Goal: Task Accomplishment & Management: Manage account settings

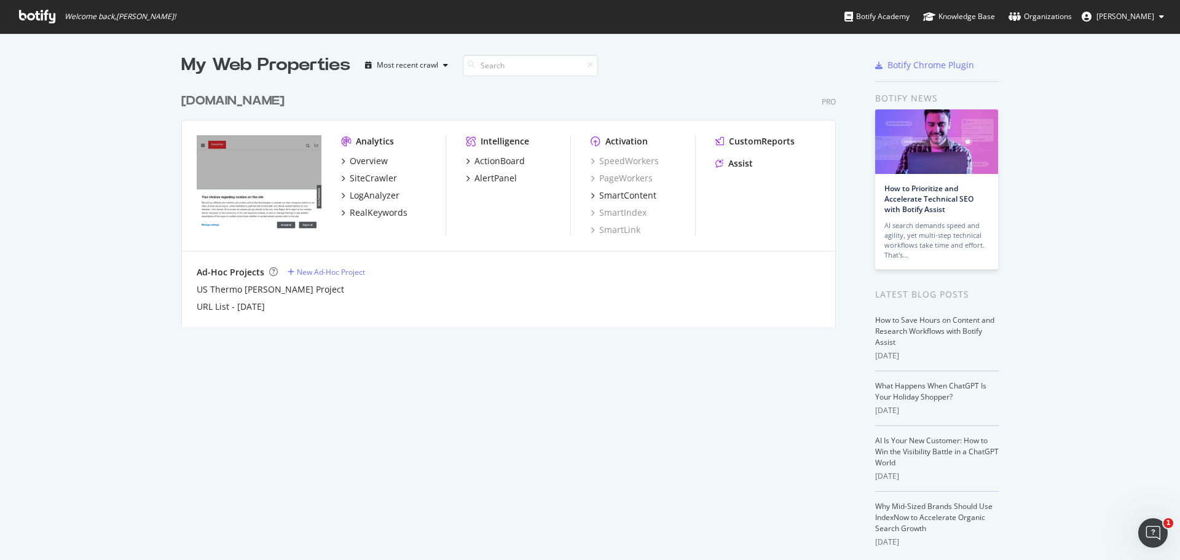
click at [487, 420] on div "My Web Properties Most recent crawl thermofisher.com Pro Analytics Overview Sit…" at bounding box center [520, 323] width 679 height 540
click at [403, 431] on div "My Web Properties Most recent crawl thermofisher.com Pro Analytics Overview Sit…" at bounding box center [520, 323] width 679 height 540
click at [350, 175] on div "SiteCrawler" at bounding box center [373, 178] width 47 height 12
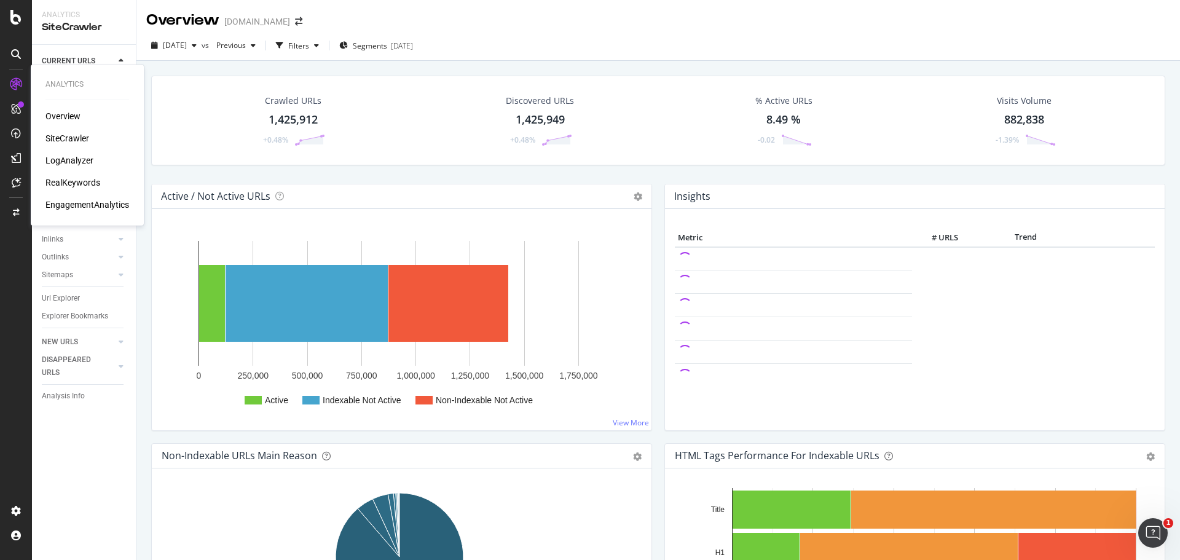
click at [53, 184] on div "RealKeywords" at bounding box center [72, 182] width 55 height 12
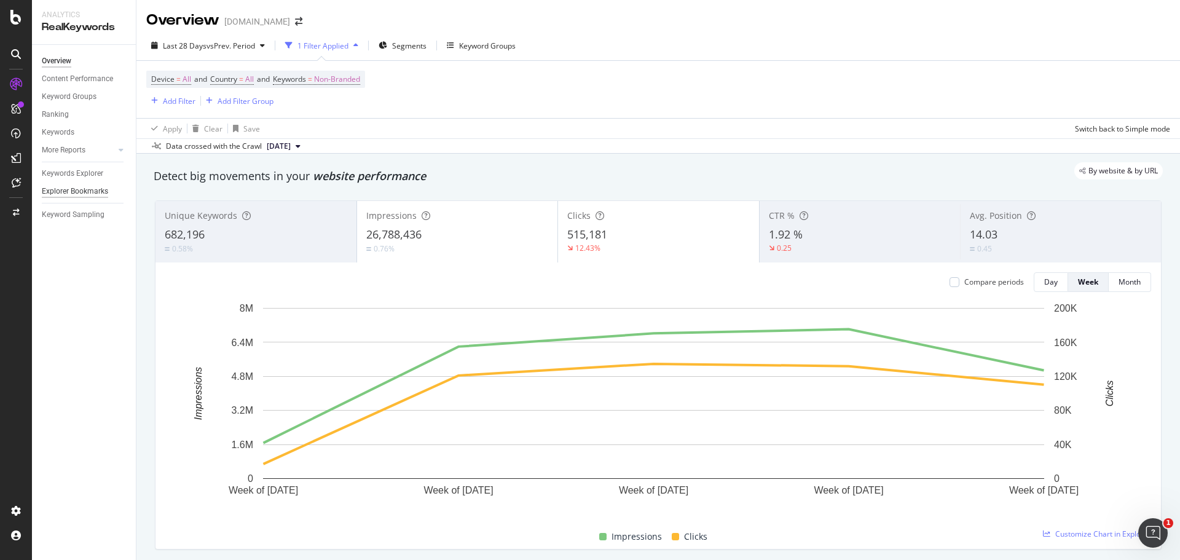
click at [82, 196] on div "Explorer Bookmarks" at bounding box center [75, 191] width 66 height 13
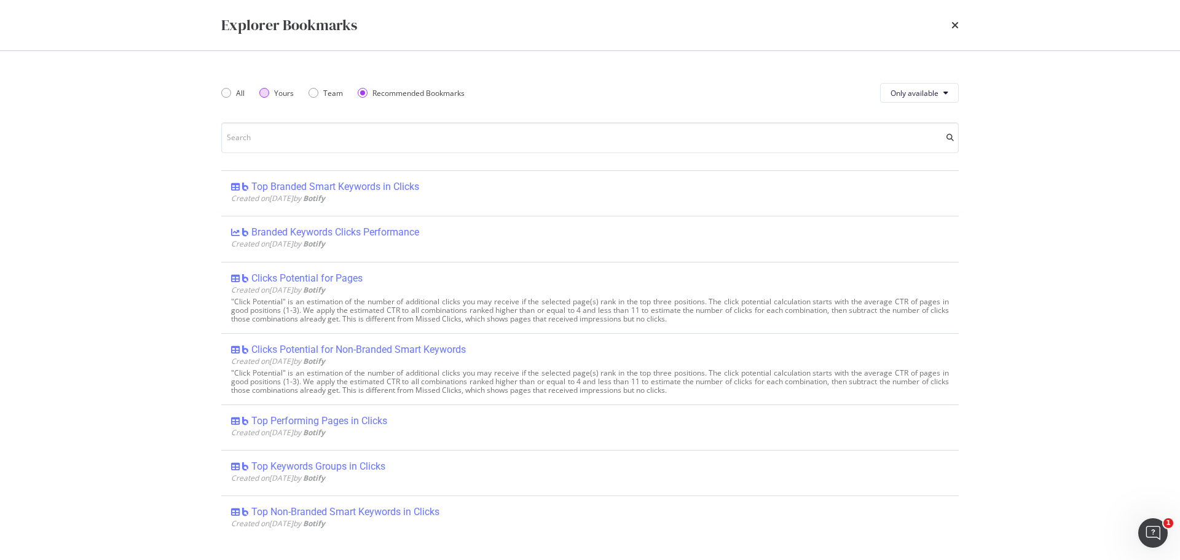
click at [278, 95] on div "Yours" at bounding box center [284, 93] width 20 height 10
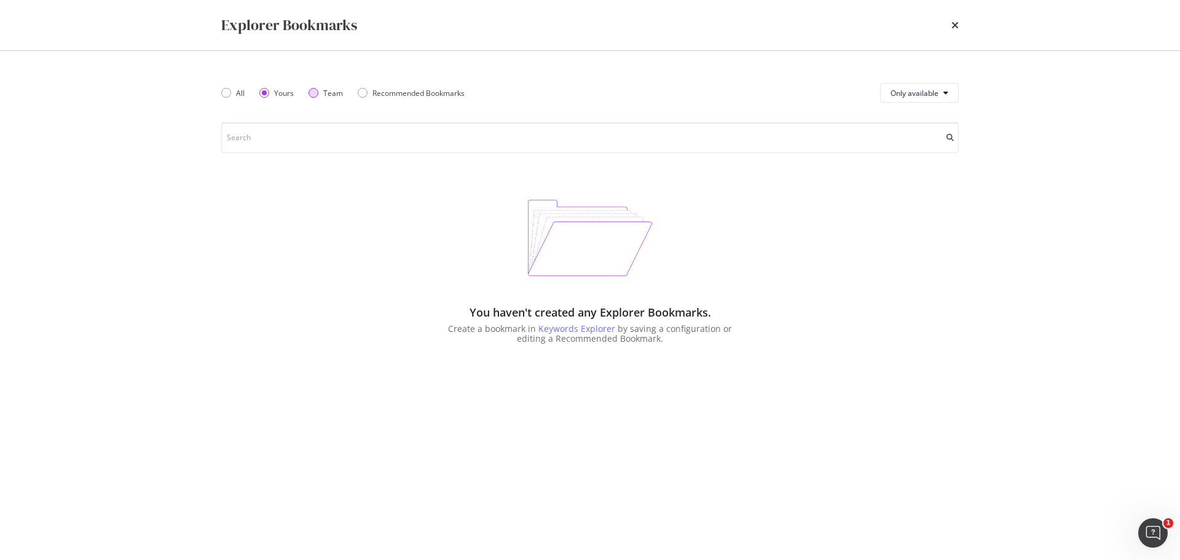
click at [320, 95] on div "Team" at bounding box center [326, 93] width 34 height 10
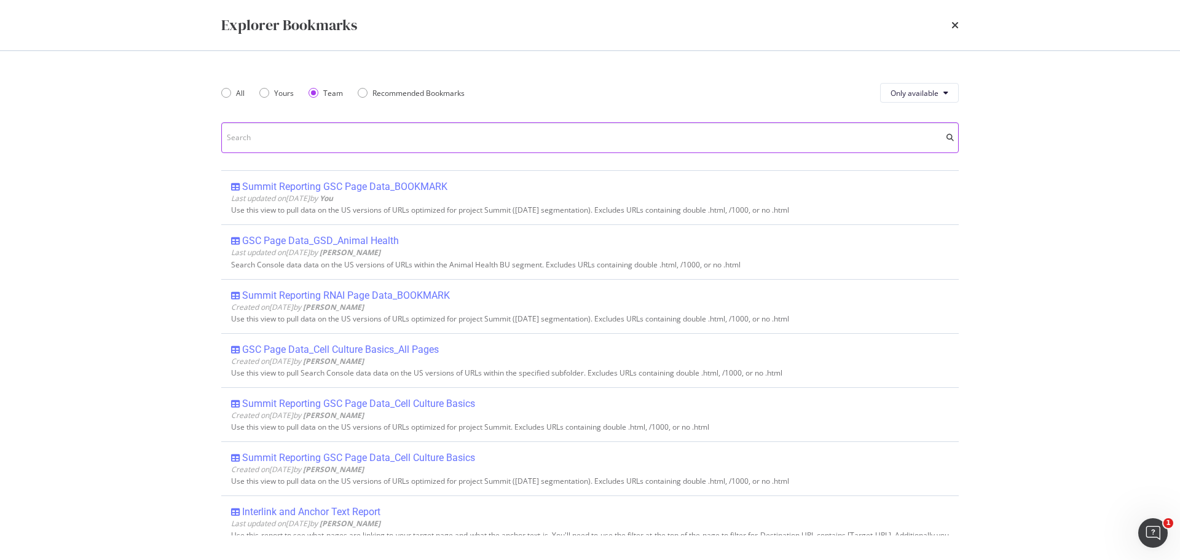
click at [307, 140] on input "modal" at bounding box center [590, 137] width 738 height 31
click at [158, 203] on div "Explorer Bookmarks All Yours Team Recommended Bookmarks Only available Summit R…" at bounding box center [590, 280] width 1180 height 560
click at [955, 11] on div "Explorer Bookmarks" at bounding box center [590, 25] width 787 height 50
click at [954, 22] on icon "times" at bounding box center [955, 25] width 7 height 10
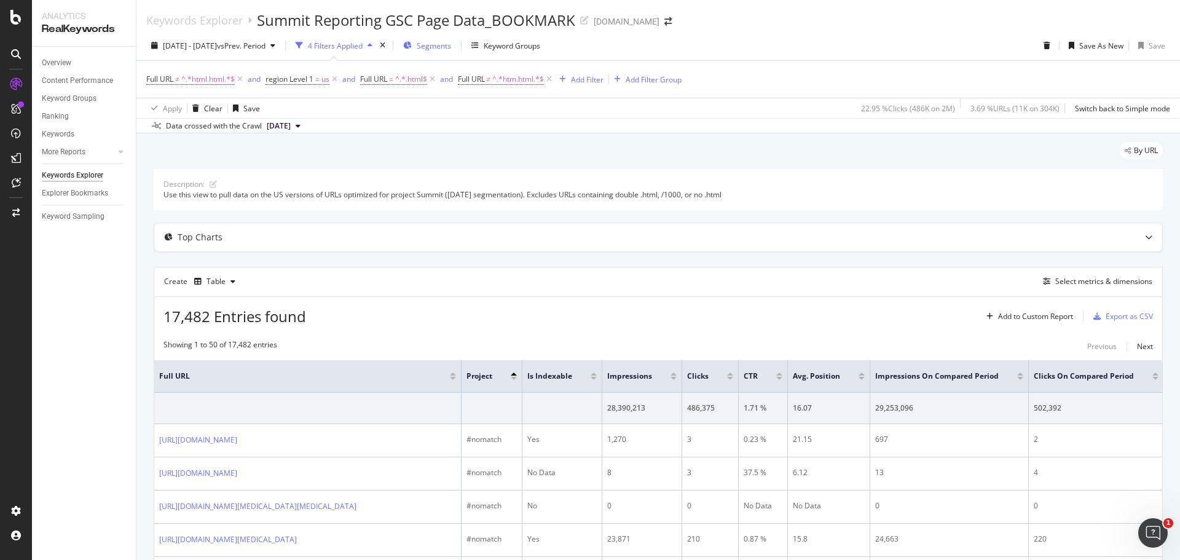
click at [451, 43] on span "Segments" at bounding box center [434, 46] width 34 height 10
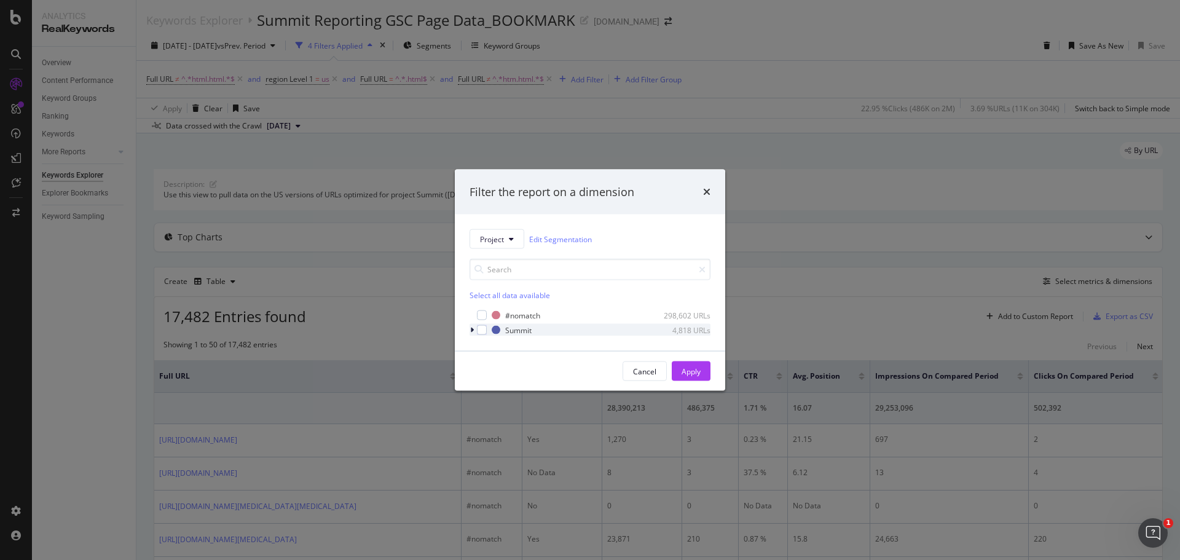
click at [471, 329] on icon "modal" at bounding box center [472, 329] width 4 height 7
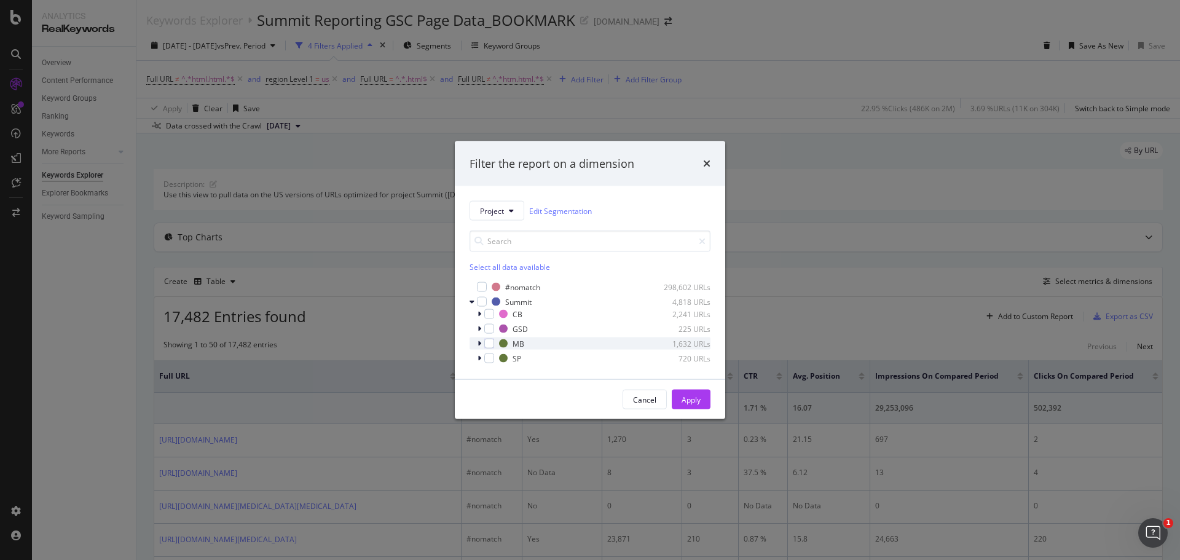
click at [480, 342] on icon "modal" at bounding box center [480, 343] width 4 height 7
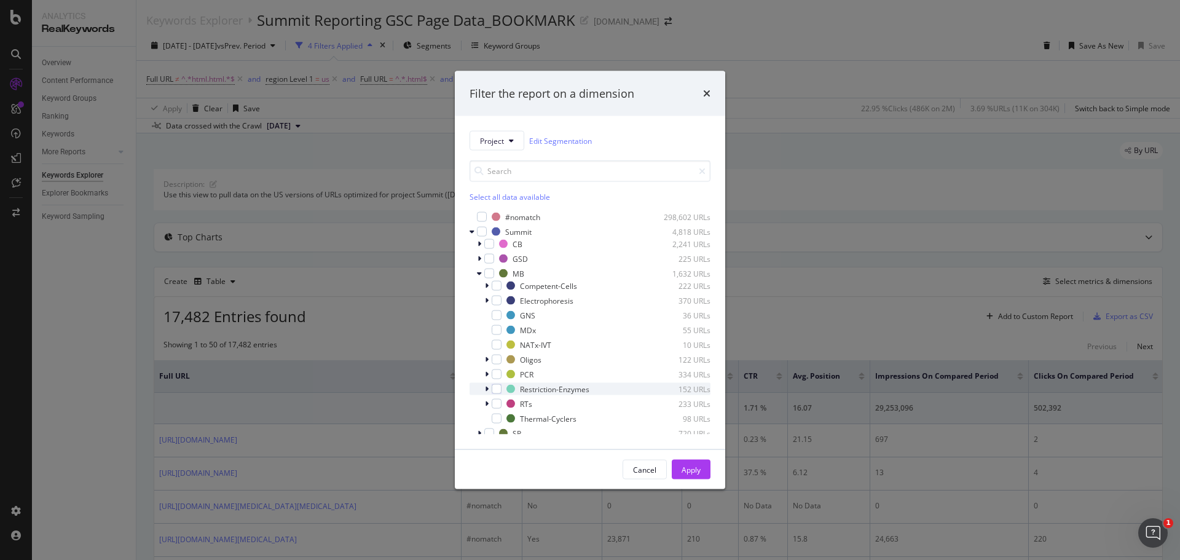
click at [487, 387] on icon "modal" at bounding box center [487, 388] width 4 height 7
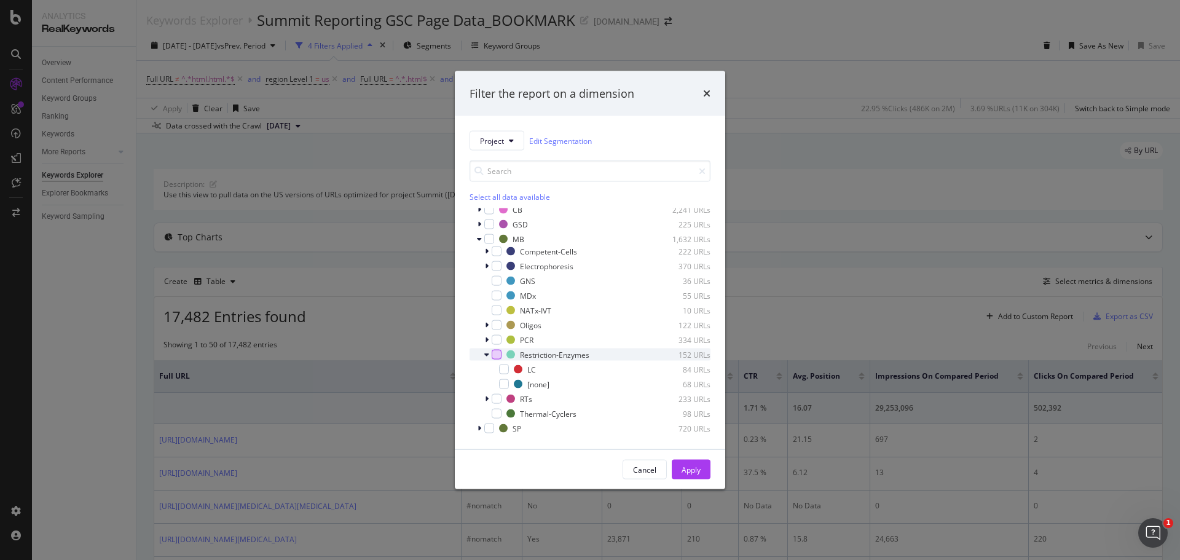
click at [496, 353] on div "modal" at bounding box center [497, 355] width 10 height 10
click at [687, 470] on div "Apply" at bounding box center [691, 469] width 19 height 10
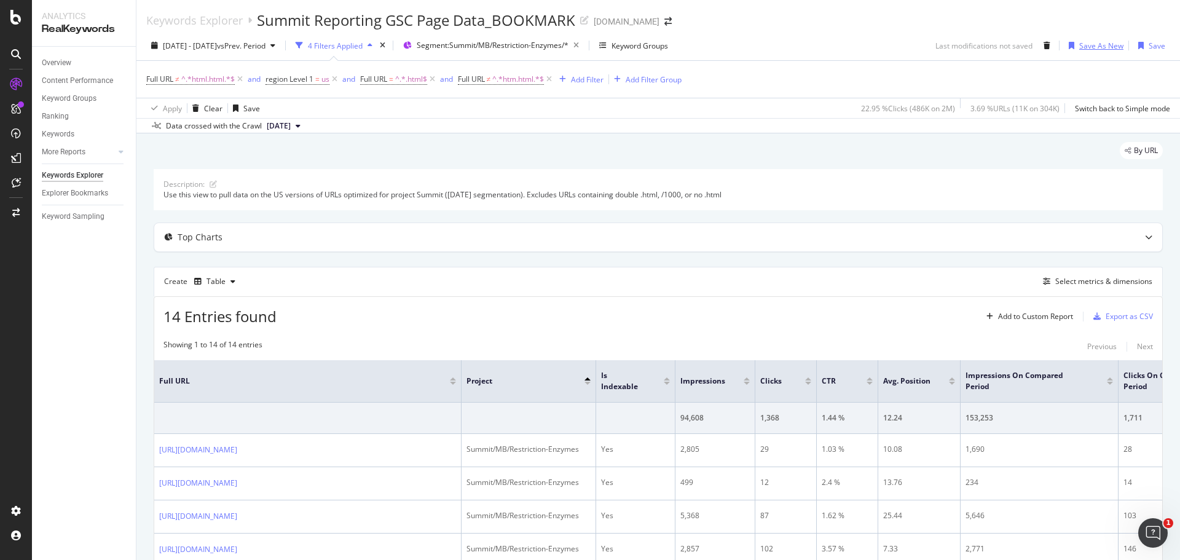
click at [1099, 46] on div "Save As New" at bounding box center [1101, 46] width 44 height 10
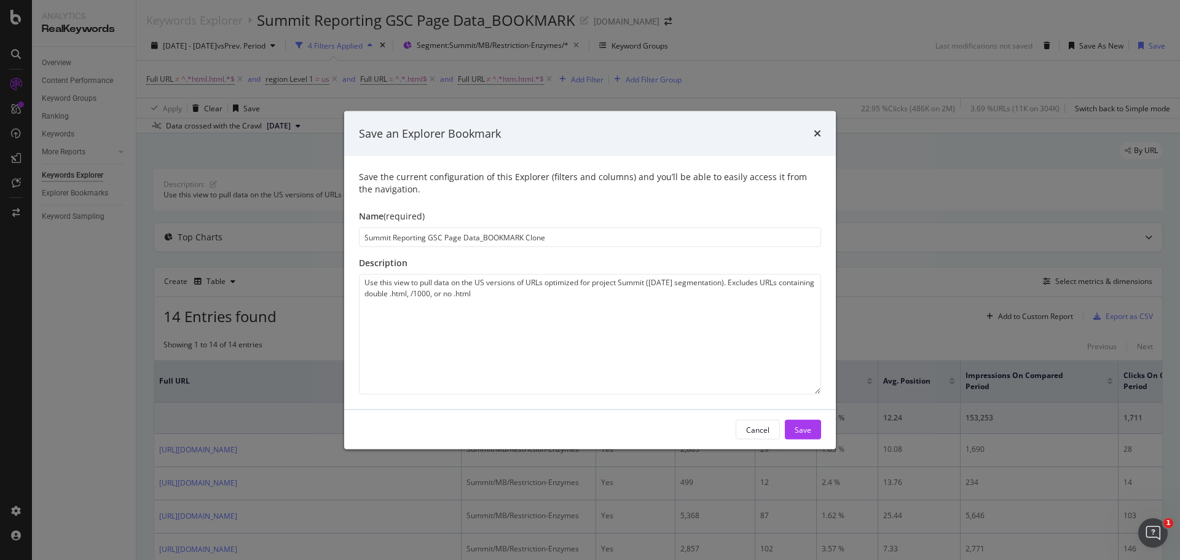
drag, startPoint x: 573, startPoint y: 238, endPoint x: 483, endPoint y: 236, distance: 90.4
click at [483, 236] on input "Summit Reporting GSC Page Data_BOOKMARK Clone" at bounding box center [590, 237] width 462 height 20
type input "Summit Reporting GSC Page Data_MB_Restriction_Enzymes"
click at [802, 424] on div "Save" at bounding box center [803, 429] width 17 height 10
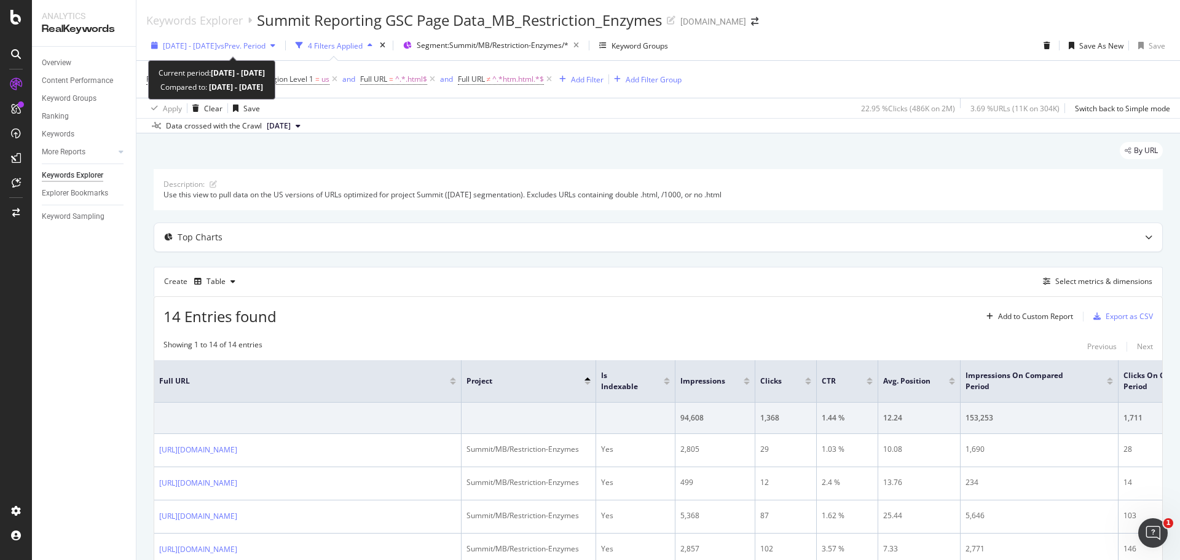
click at [259, 39] on div "[DATE] - [DATE] vs Prev. Period" at bounding box center [213, 45] width 134 height 18
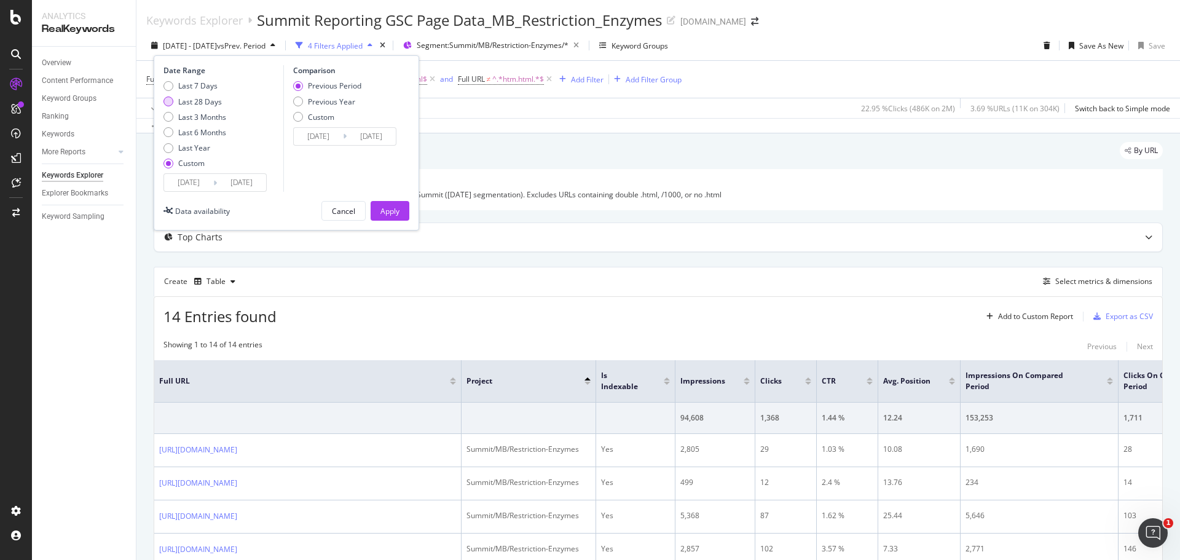
click at [186, 101] on div "Last 28 Days" at bounding box center [200, 102] width 44 height 10
type input "[DATE]"
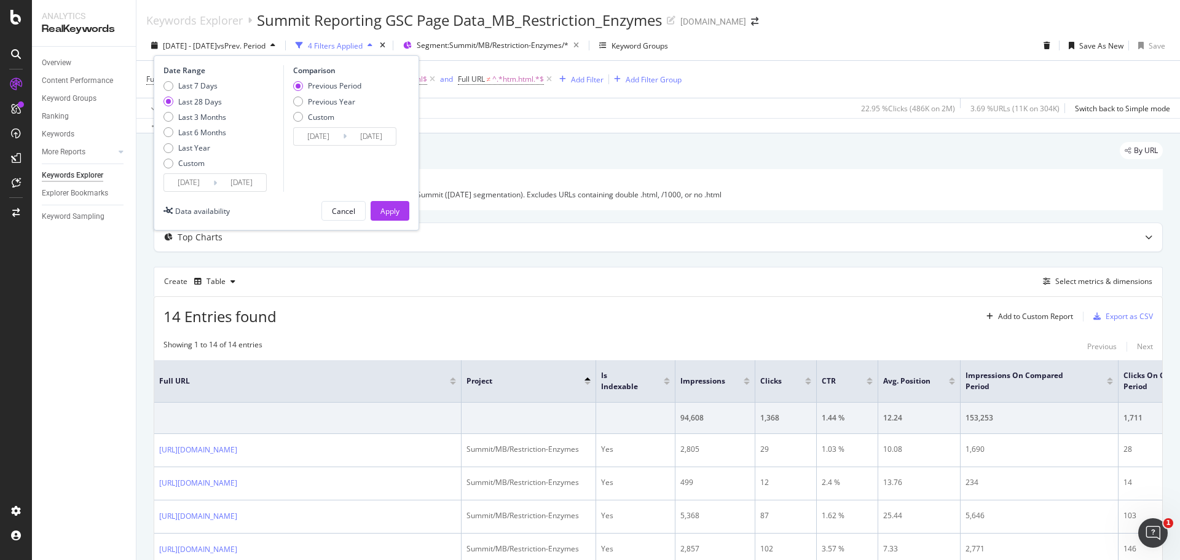
click at [201, 183] on input "[DATE]" at bounding box center [188, 182] width 49 height 17
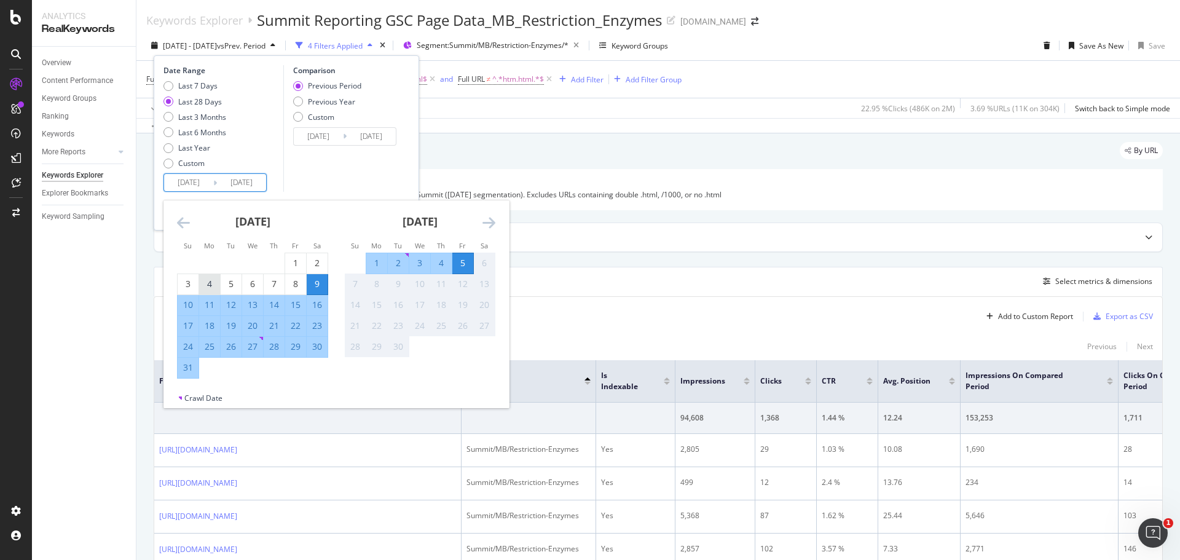
click at [207, 283] on div "4" at bounding box center [209, 284] width 21 height 12
type input "[DATE]"
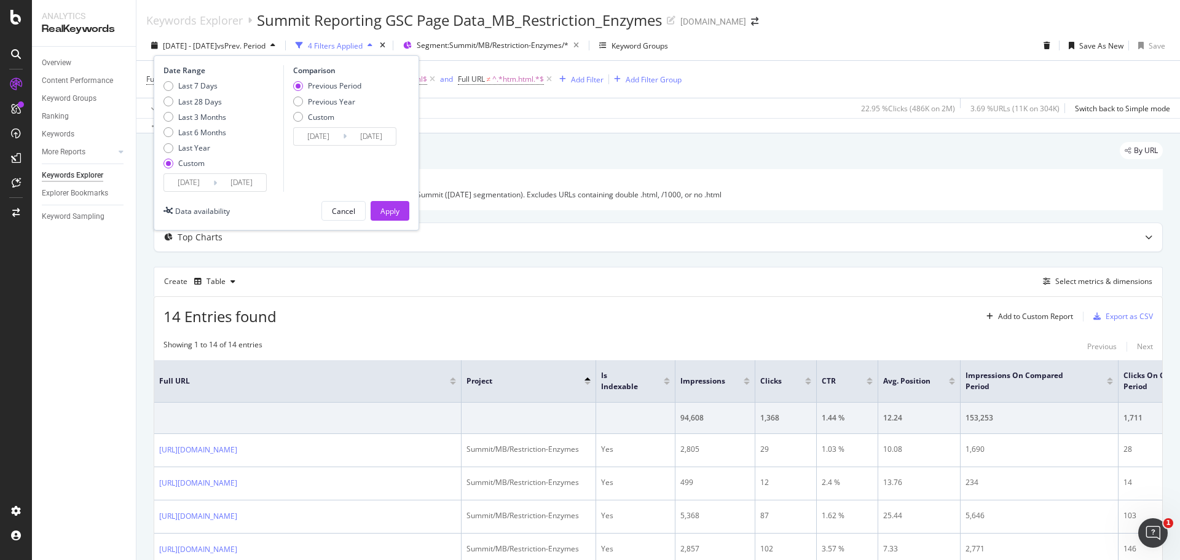
click at [276, 159] on div "Last 7 Days Last 28 Days Last 3 Months Last 6 Months Last Year Custom" at bounding box center [222, 127] width 117 height 93
click at [168, 100] on div "Last 28 Days" at bounding box center [169, 102] width 10 height 10
type input "[DATE]"
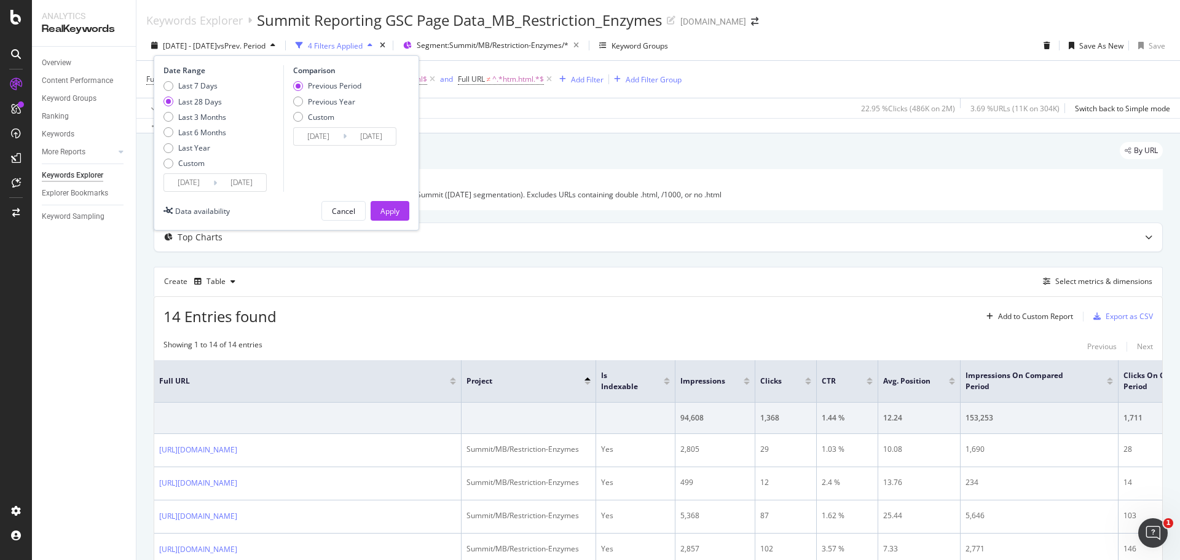
click at [195, 182] on input "[DATE]" at bounding box center [188, 182] width 49 height 17
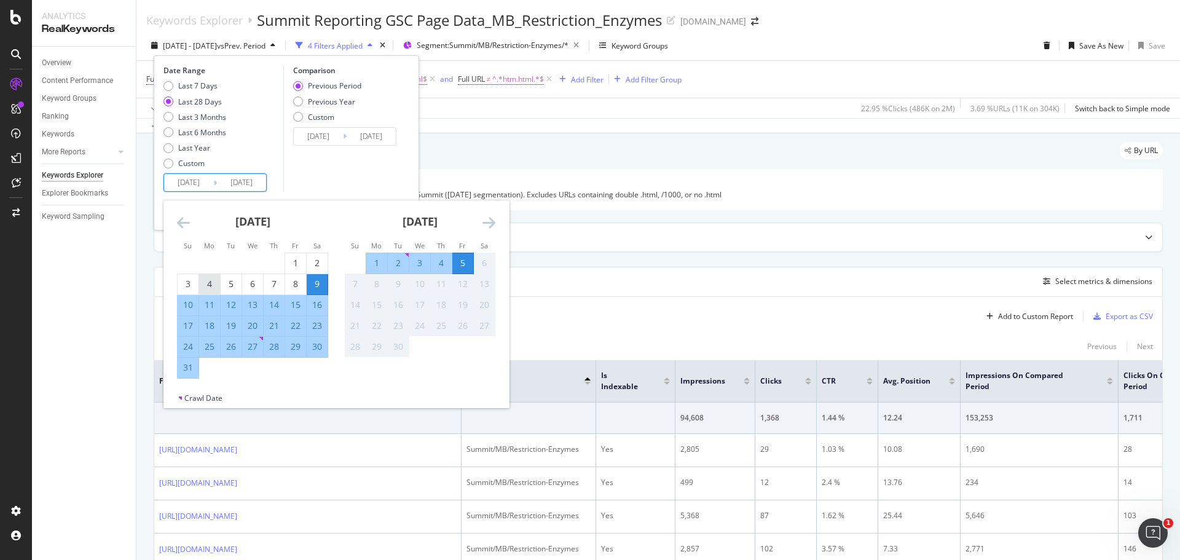
click at [204, 285] on div "4" at bounding box center [209, 284] width 21 height 12
type input "[DATE]"
click at [193, 371] on div "31" at bounding box center [188, 367] width 21 height 12
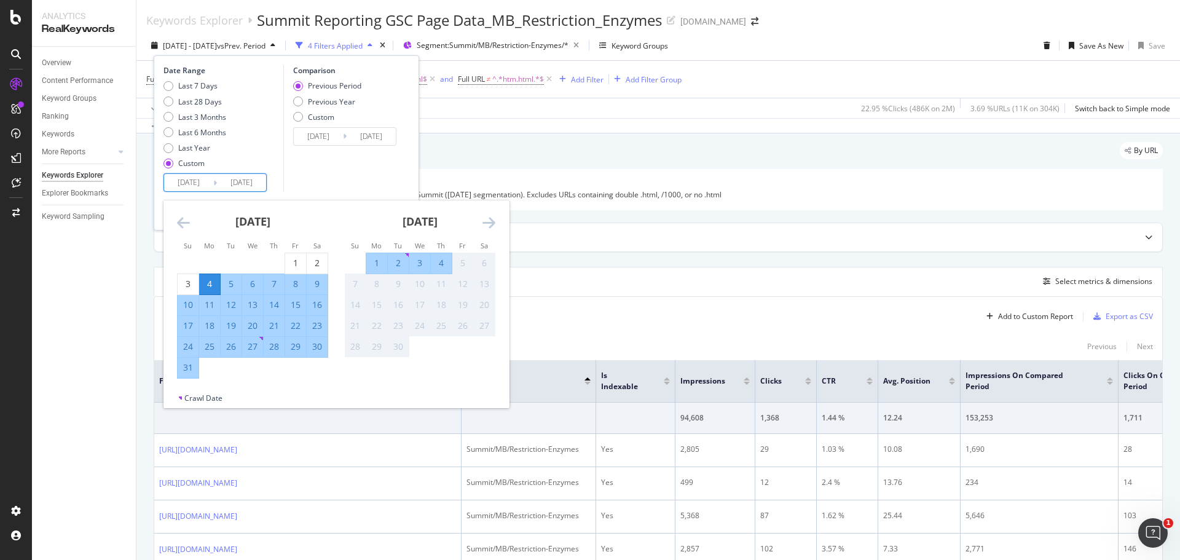
type input "[DATE]"
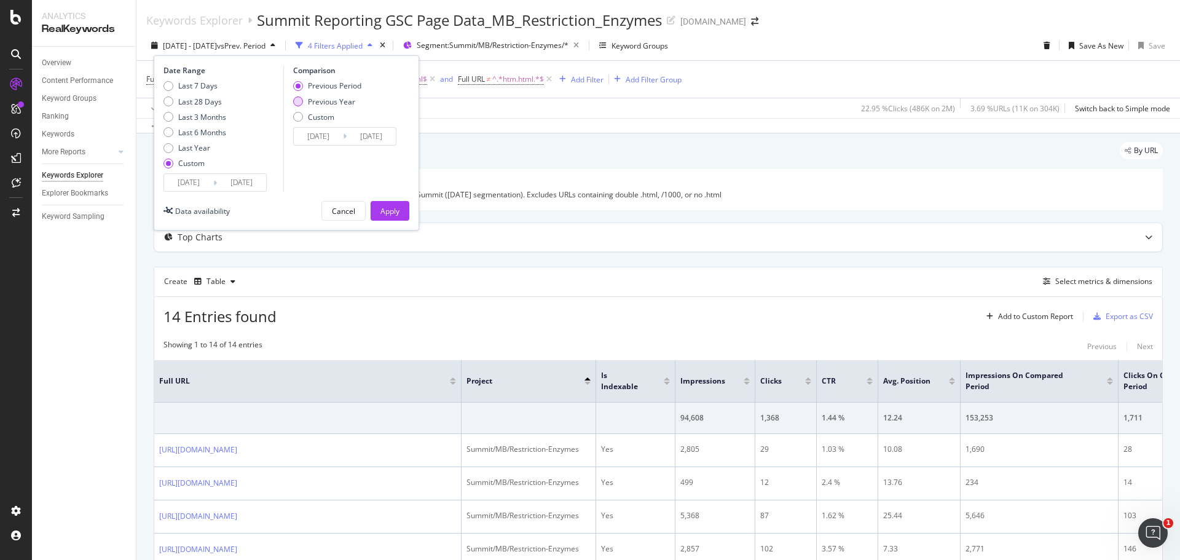
click at [301, 104] on div "Previous Year" at bounding box center [298, 102] width 10 height 10
type input "[DATE]"
click at [227, 183] on input "[DATE]" at bounding box center [241, 182] width 49 height 17
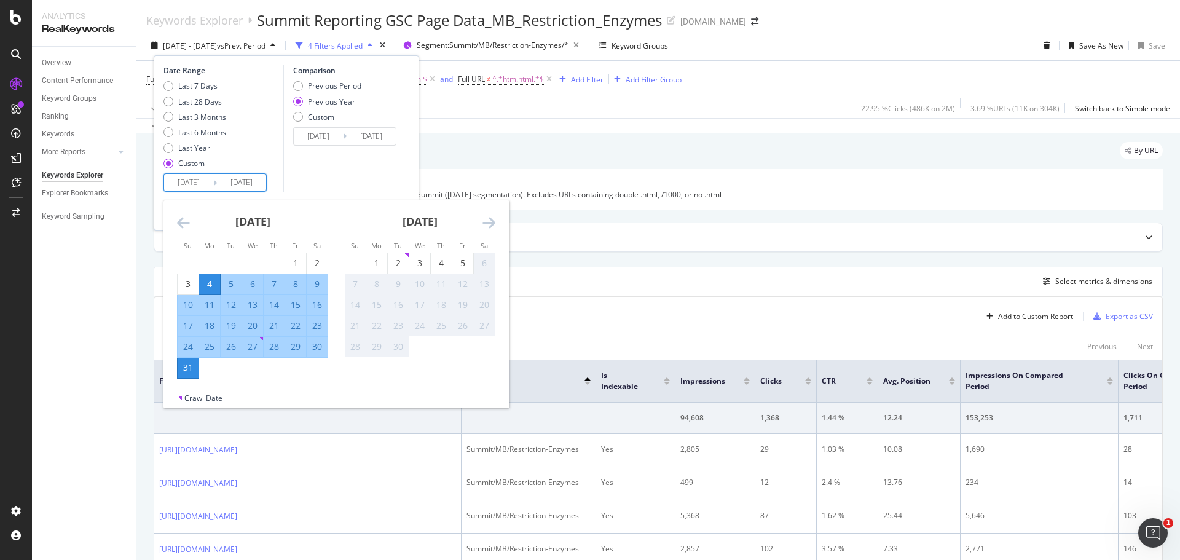
click at [233, 284] on div "5" at bounding box center [231, 284] width 21 height 12
type input "[DATE]"
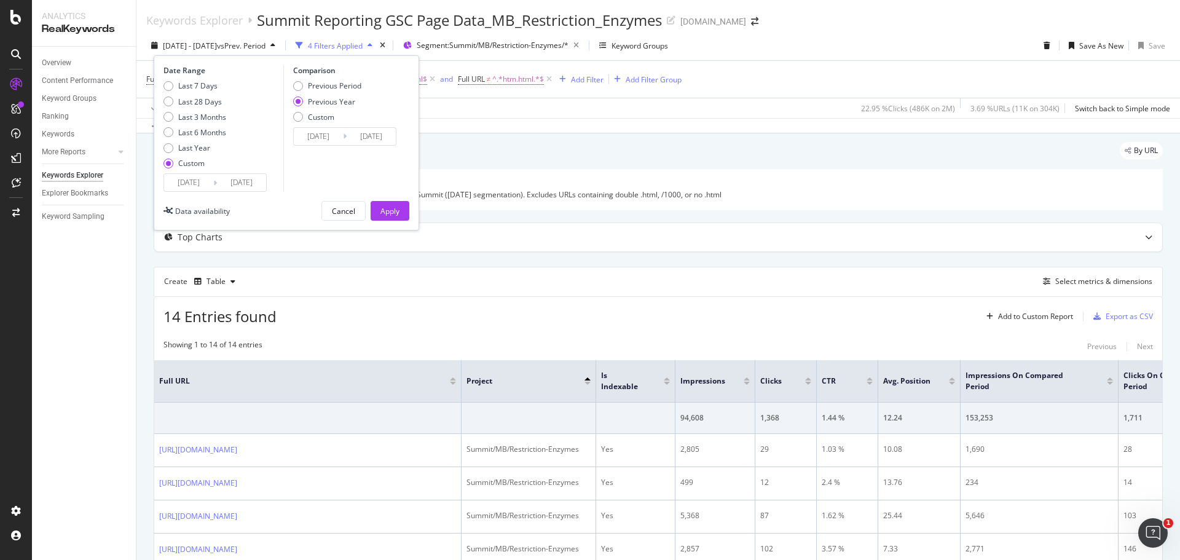
click at [218, 186] on input "[DATE]" at bounding box center [241, 182] width 49 height 17
